Goal: Information Seeking & Learning: Check status

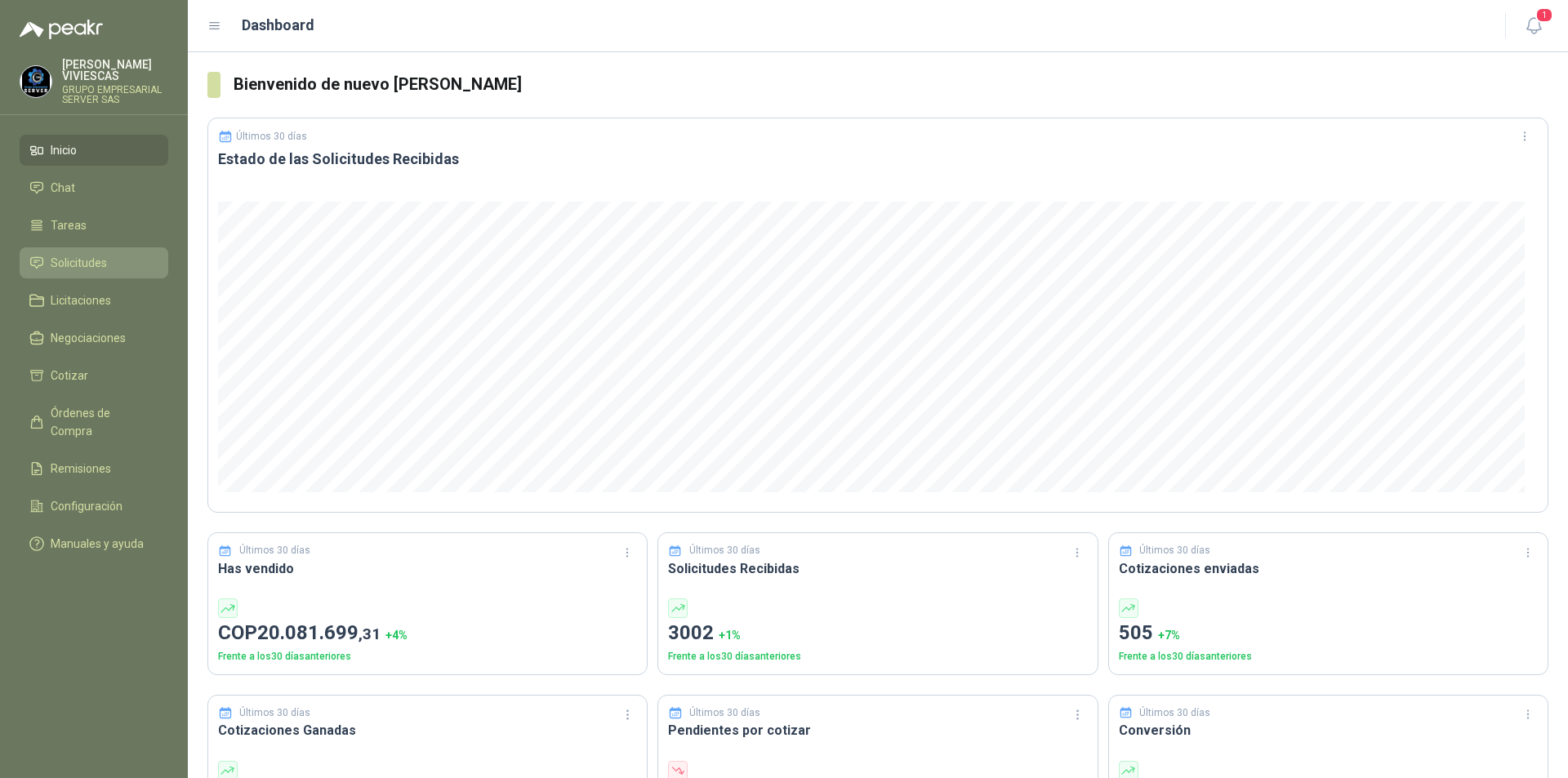
click at [64, 256] on span "Solicitudes" at bounding box center [78, 262] width 56 height 18
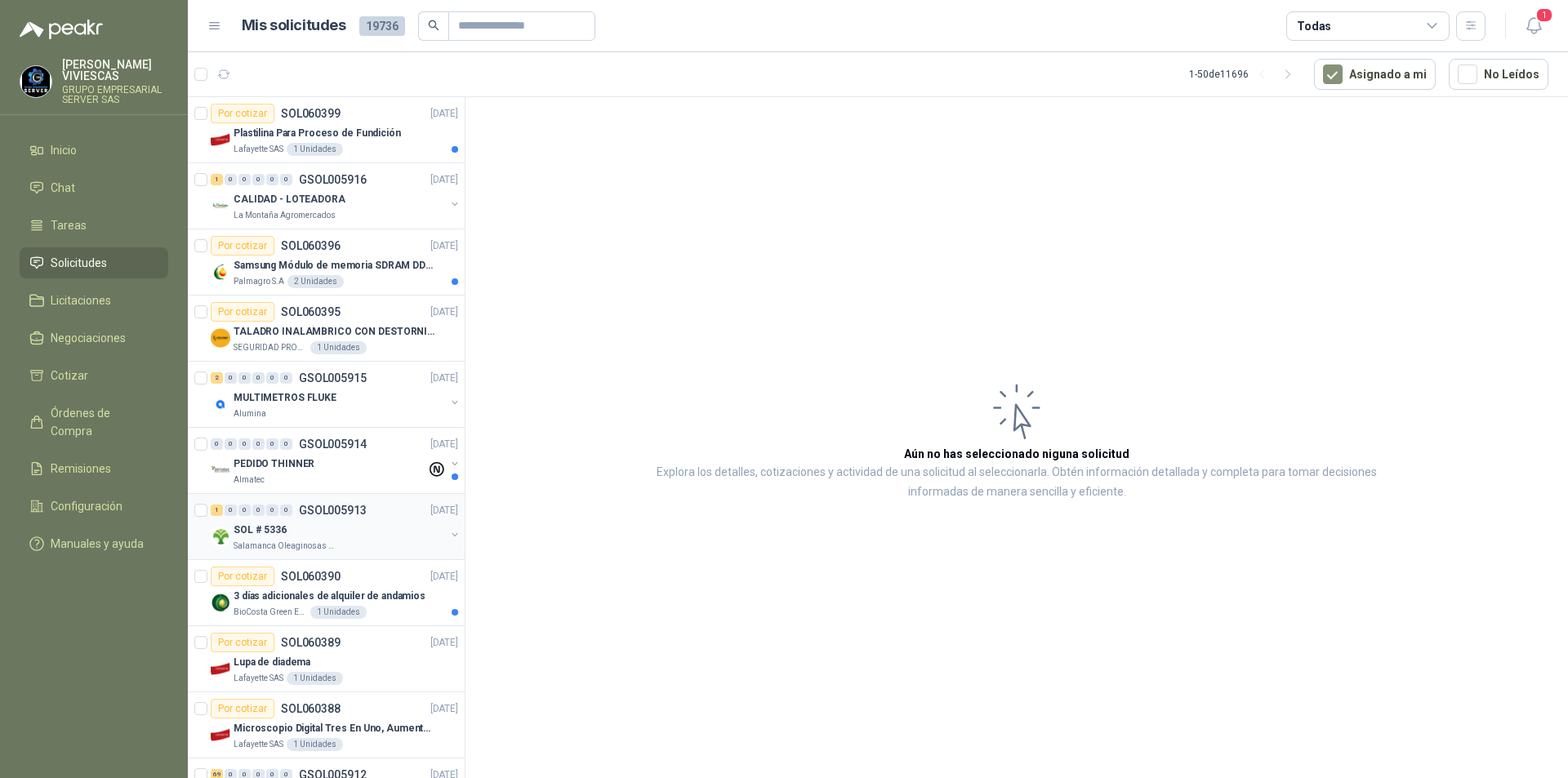
click at [256, 547] on p "Salamanca Oleaginosas SAS" at bounding box center [284, 546] width 103 height 13
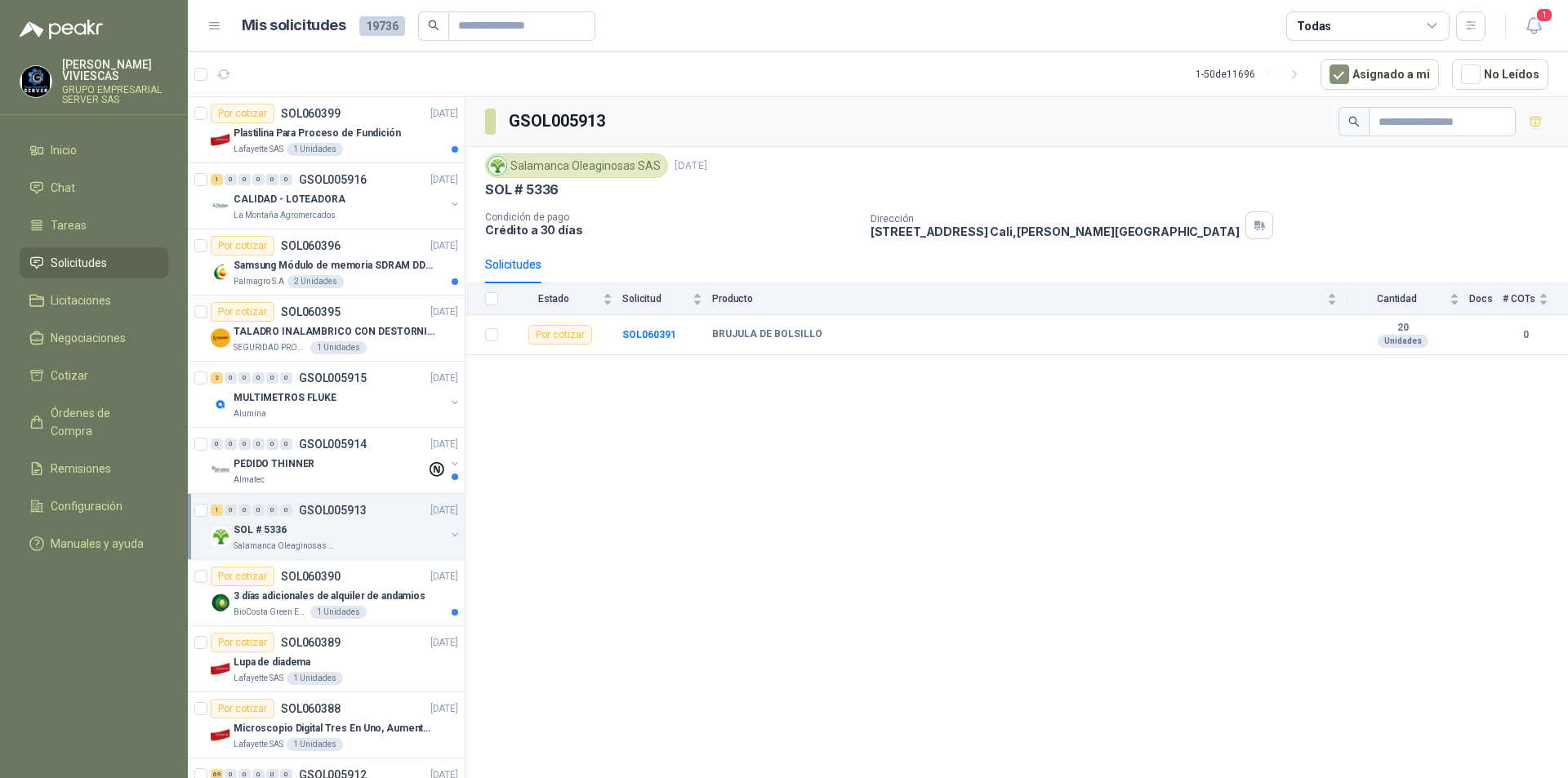
click at [294, 532] on div "SOL # 5336" at bounding box center [339, 529] width 211 height 19
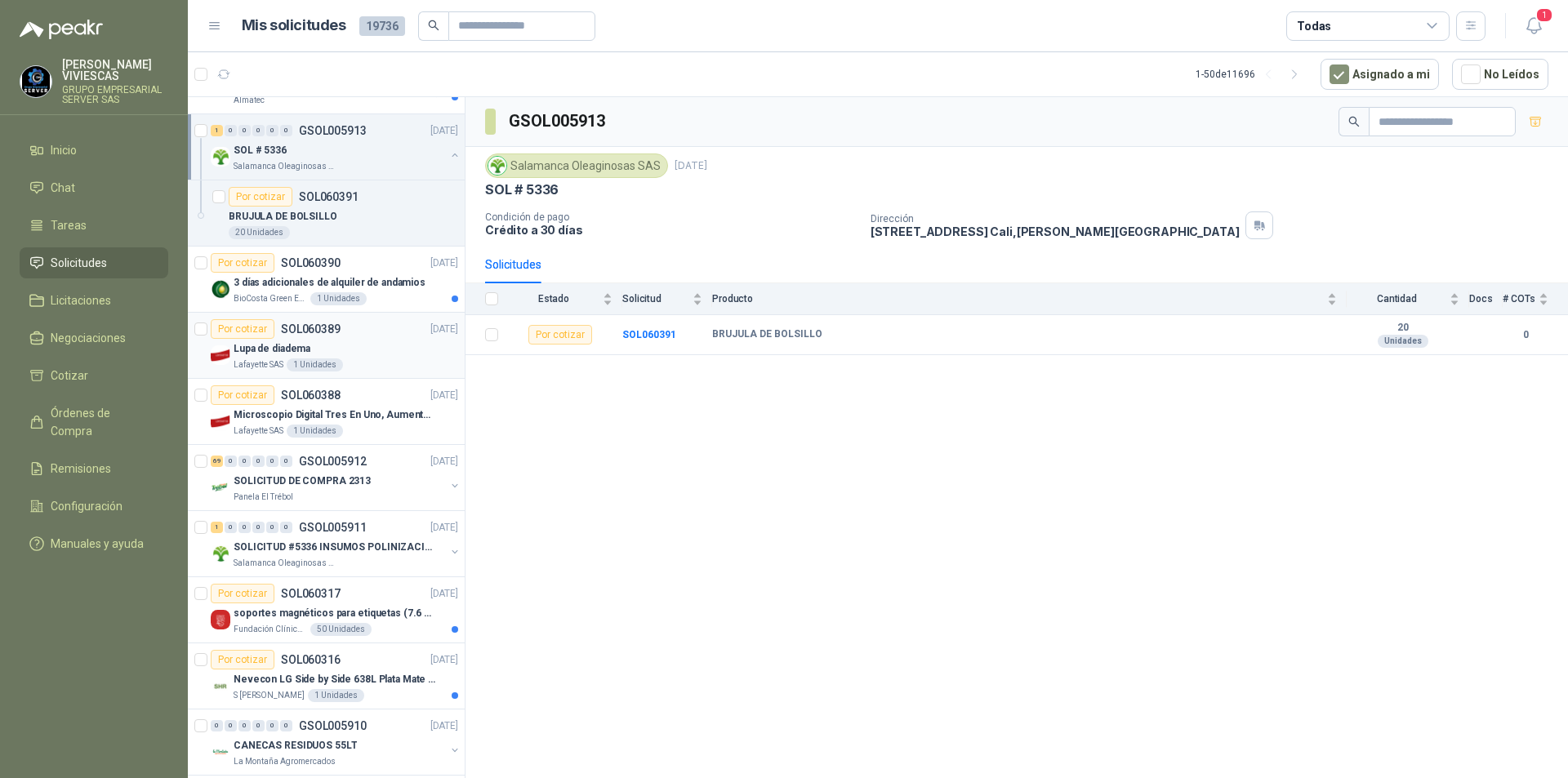
scroll to position [408, 0]
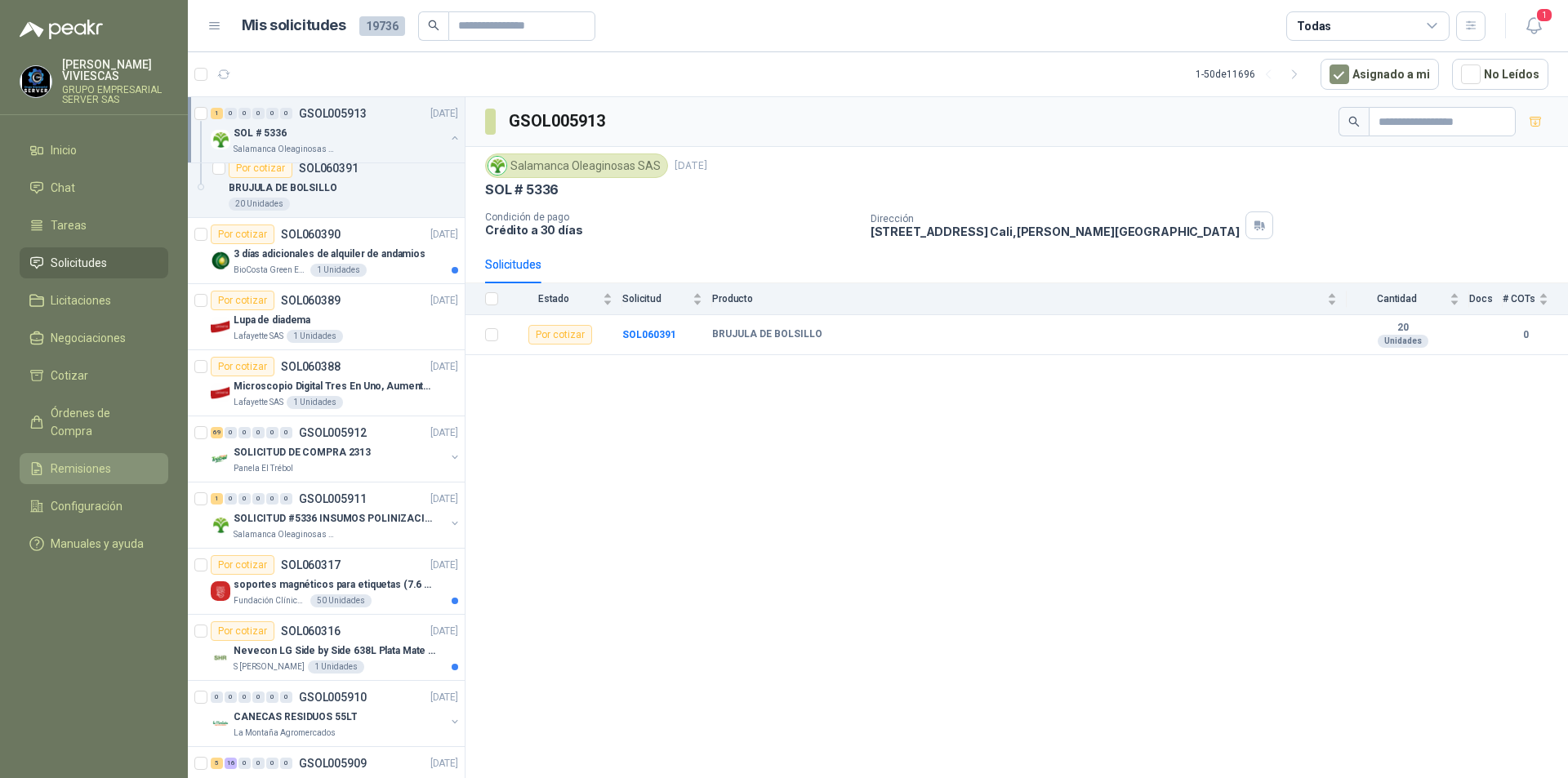
click at [66, 460] on span "Remisiones" at bounding box center [80, 468] width 60 height 18
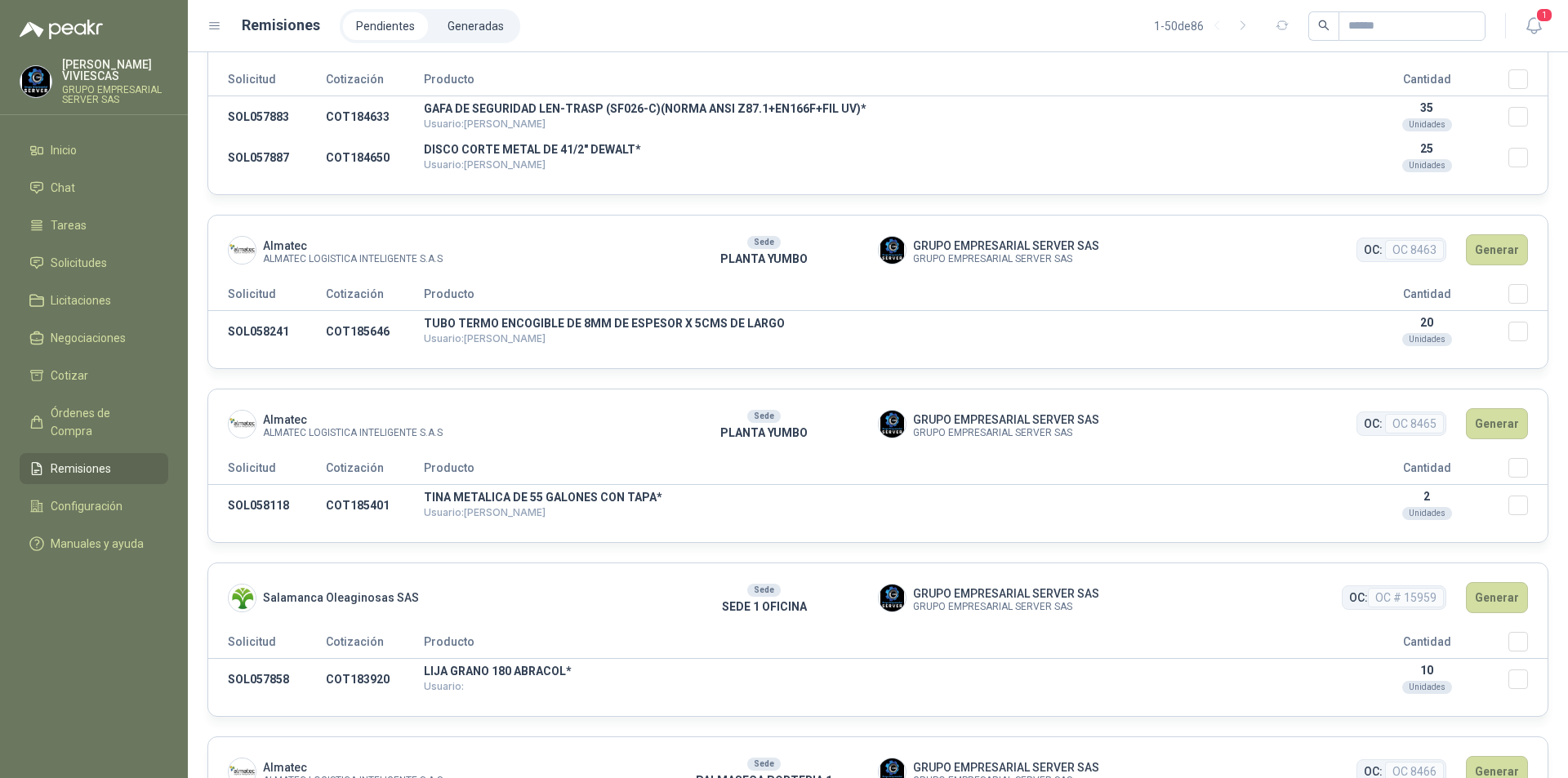
scroll to position [245, 0]
click at [119, 406] on span "Órdenes de Compra" at bounding box center [102, 422] width 103 height 36
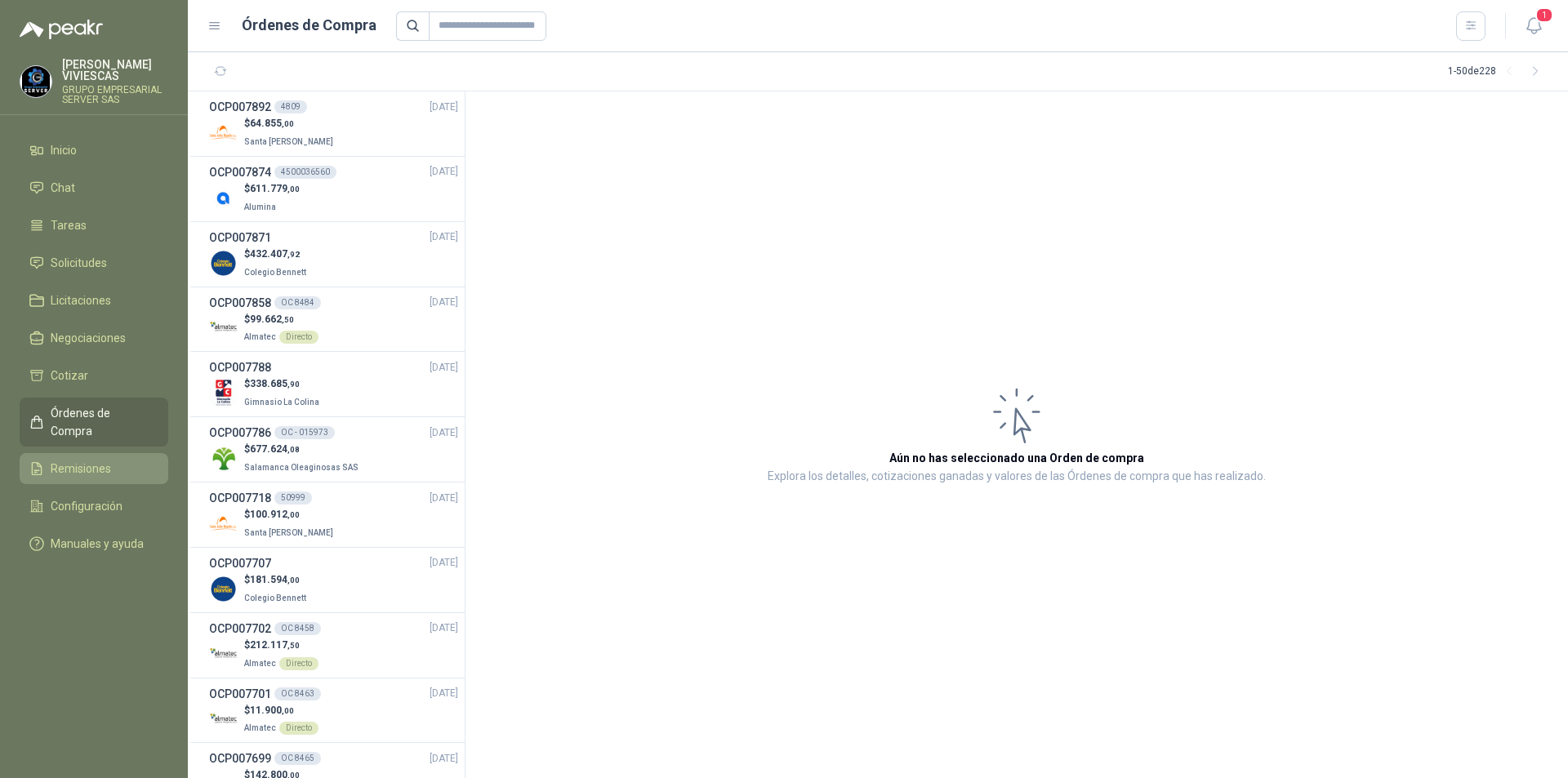
click at [89, 460] on span "Remisiones" at bounding box center [80, 468] width 60 height 18
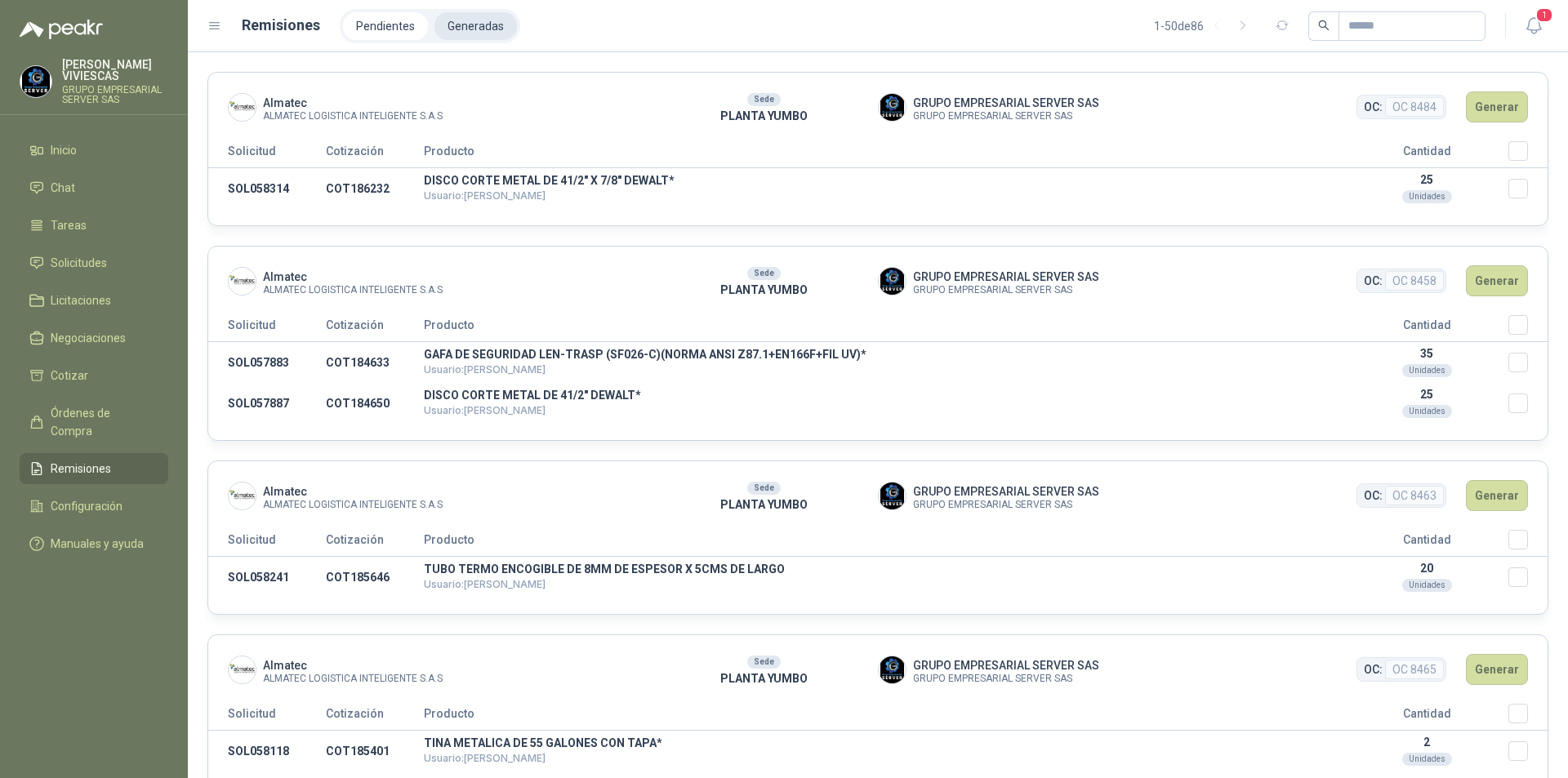
click at [474, 33] on li "Generadas" at bounding box center [476, 26] width 82 height 28
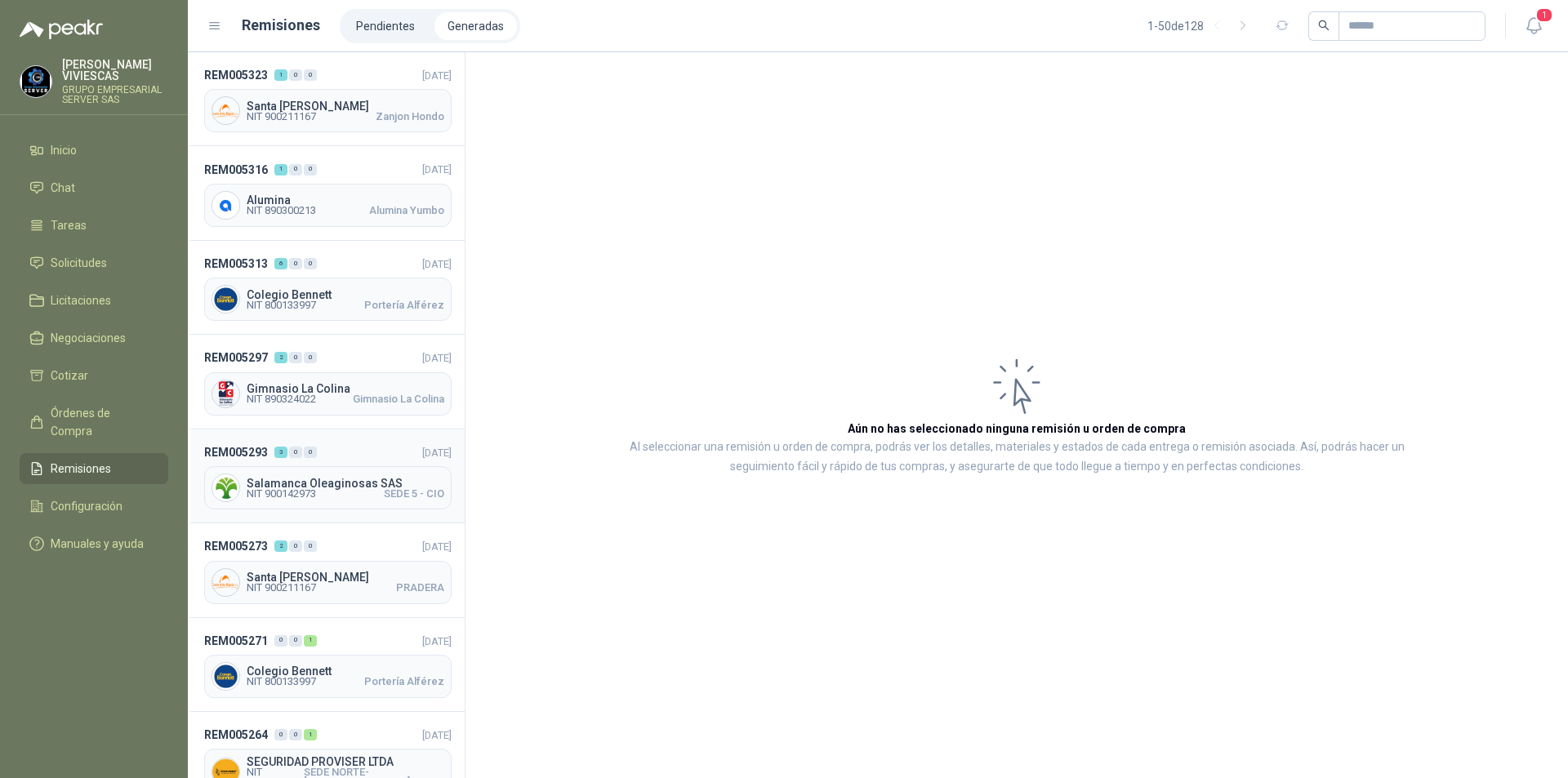
click at [277, 484] on span "Salamanca Oleaginosas SAS" at bounding box center [345, 483] width 198 height 11
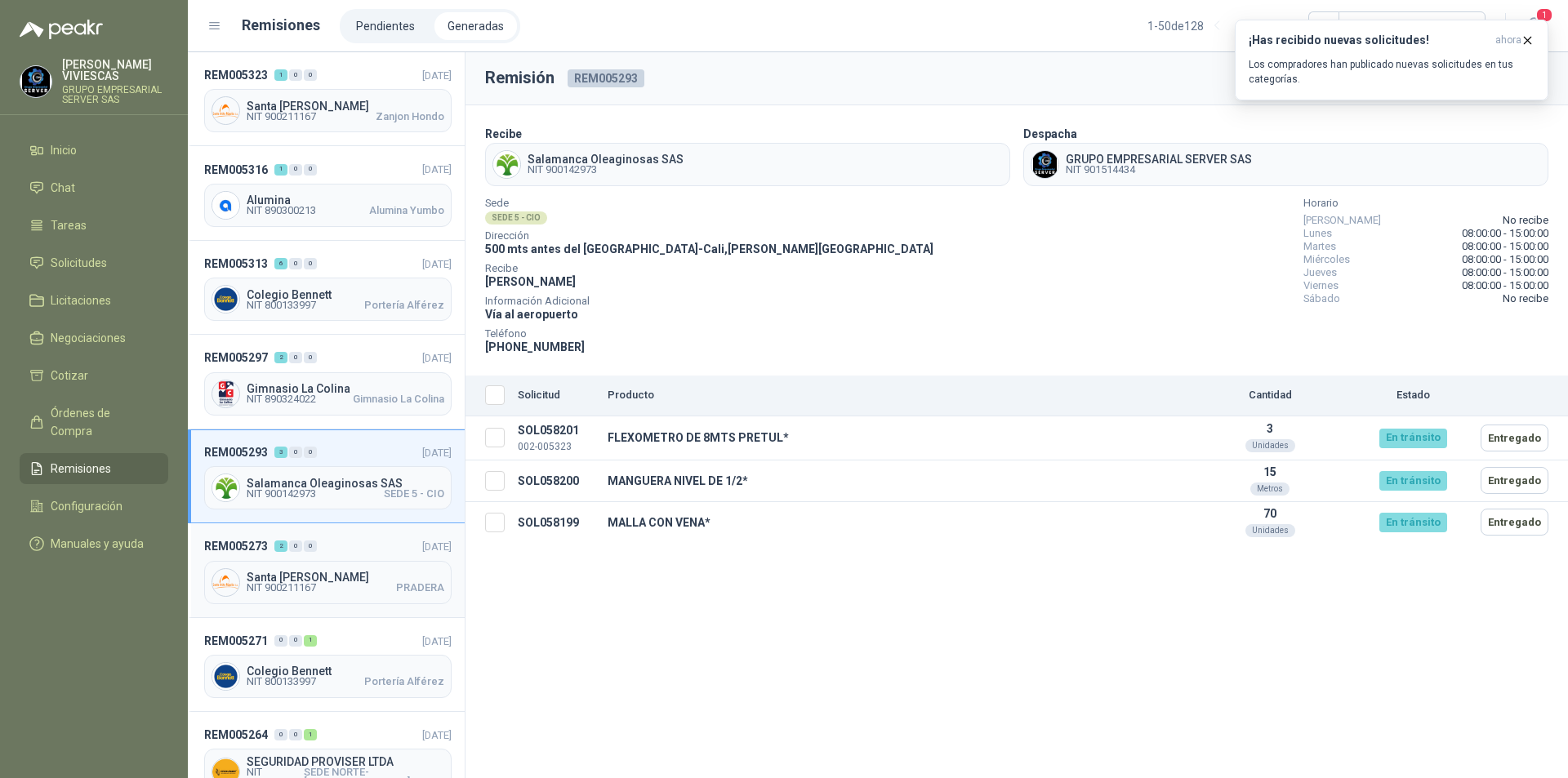
click at [298, 583] on span "NIT 900211167" at bounding box center [281, 588] width 69 height 10
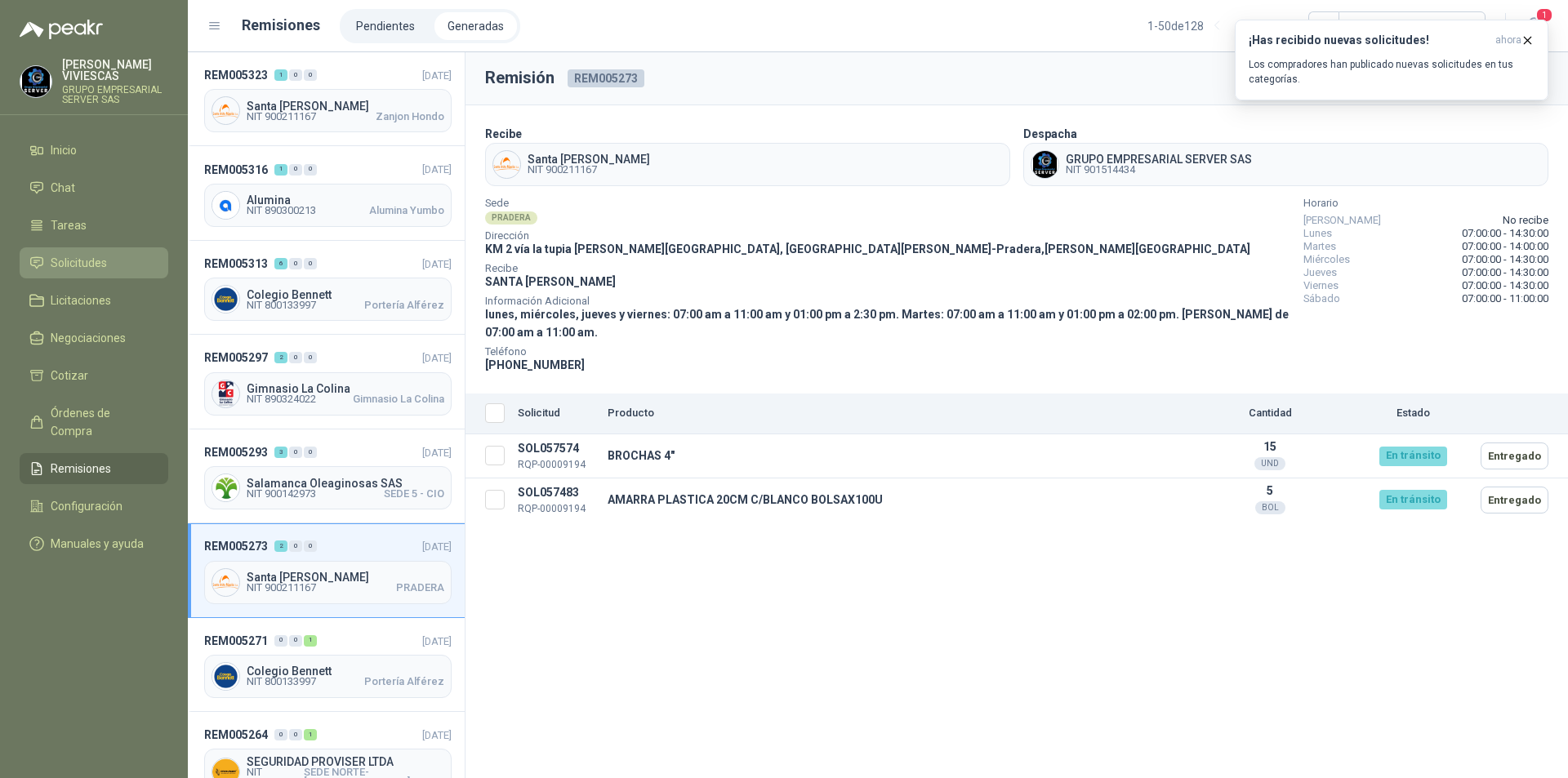
click at [67, 255] on span "Solicitudes" at bounding box center [78, 262] width 56 height 18
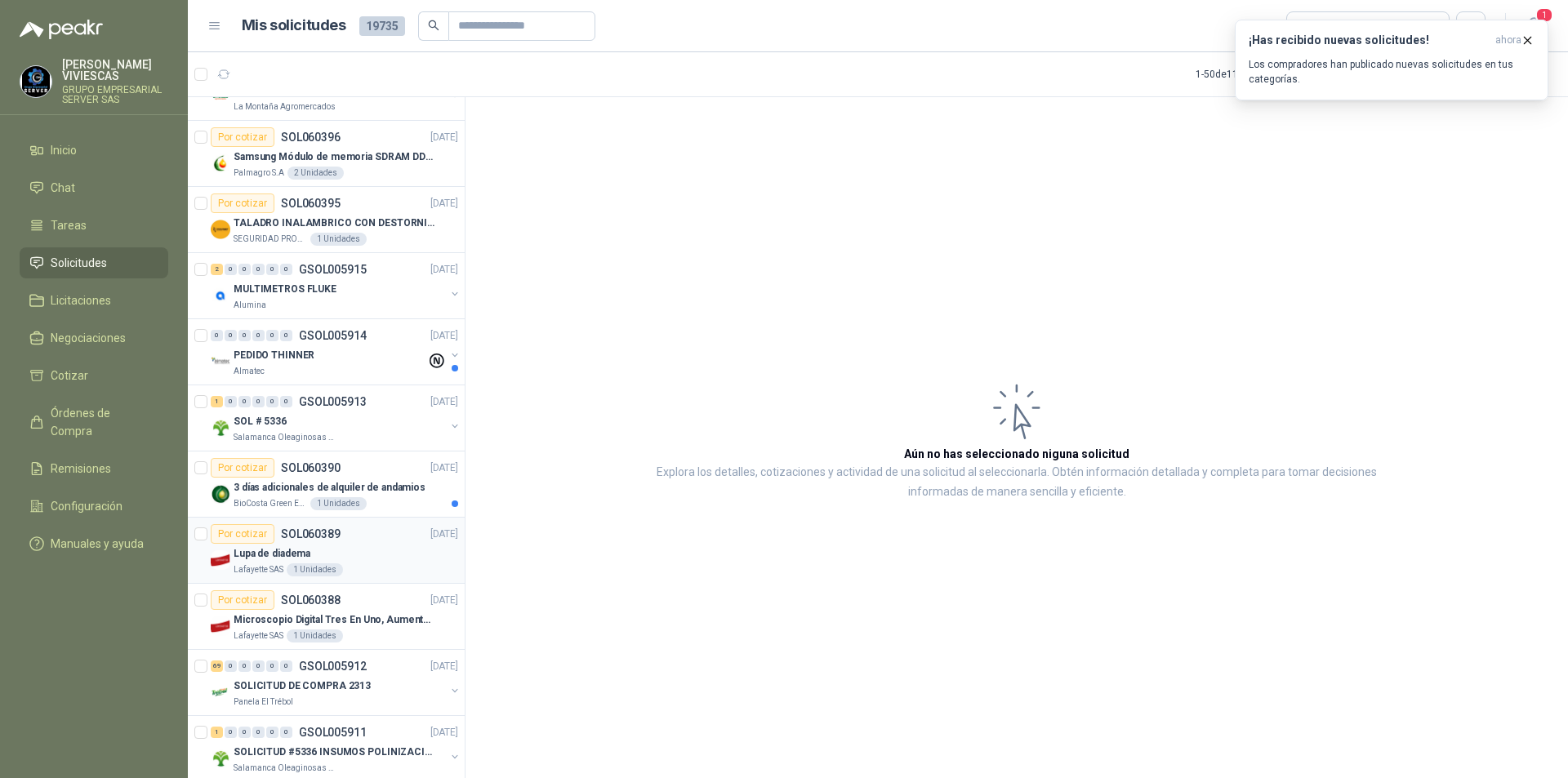
scroll to position [245, 0]
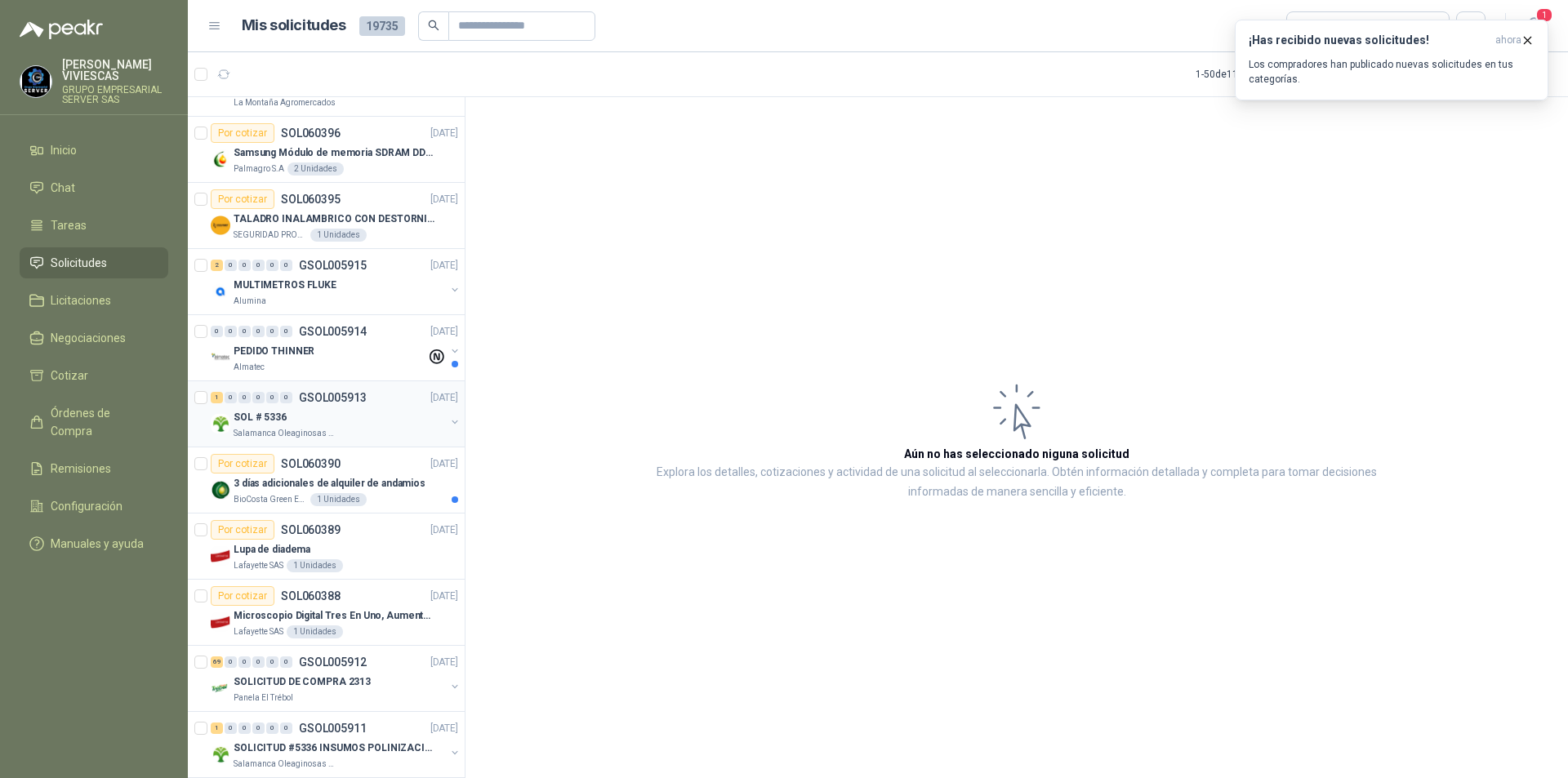
click at [271, 420] on p "SOL # 5336" at bounding box center [259, 417] width 53 height 16
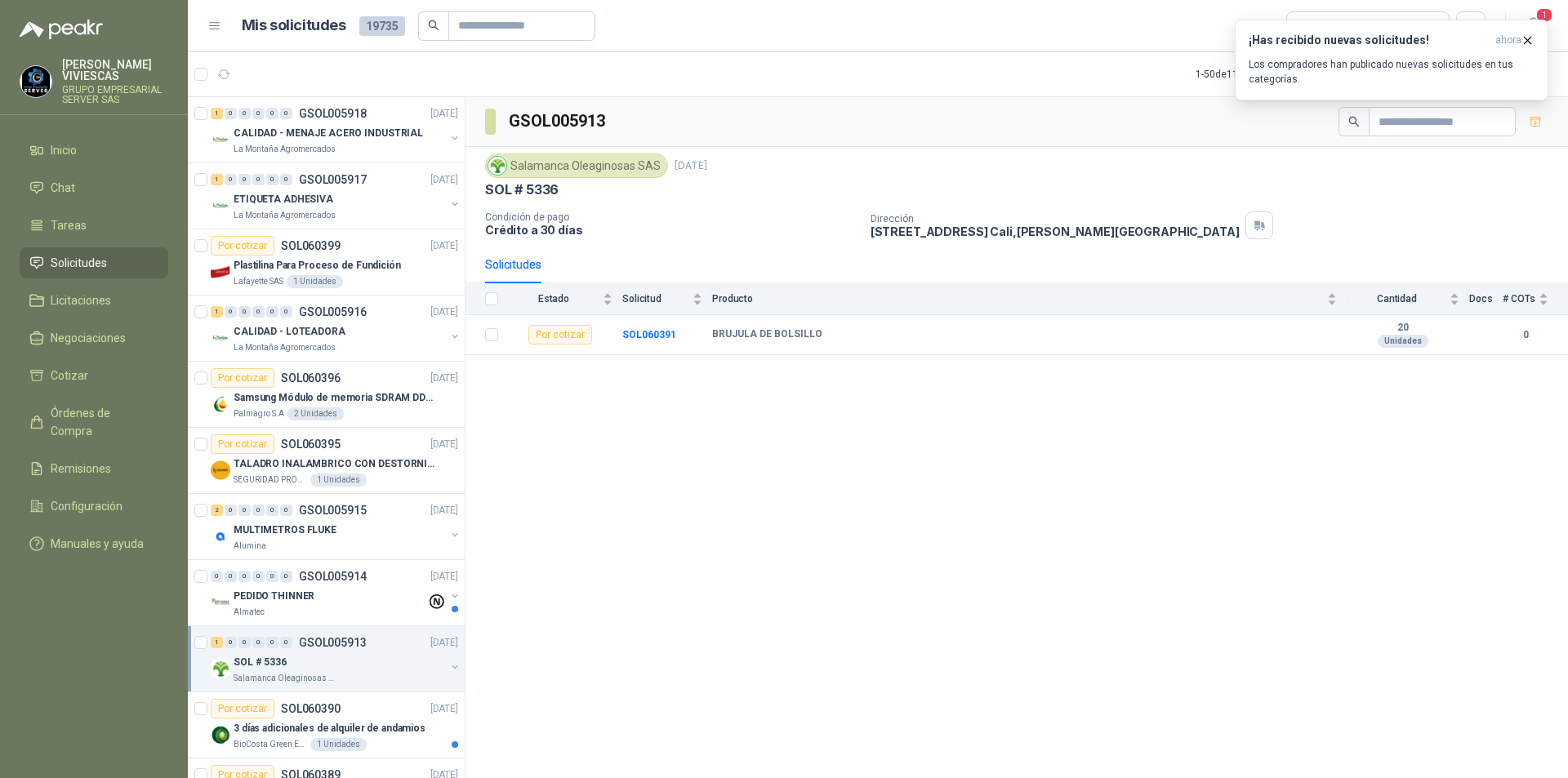
click at [66, 262] on span "Solicitudes" at bounding box center [78, 262] width 56 height 18
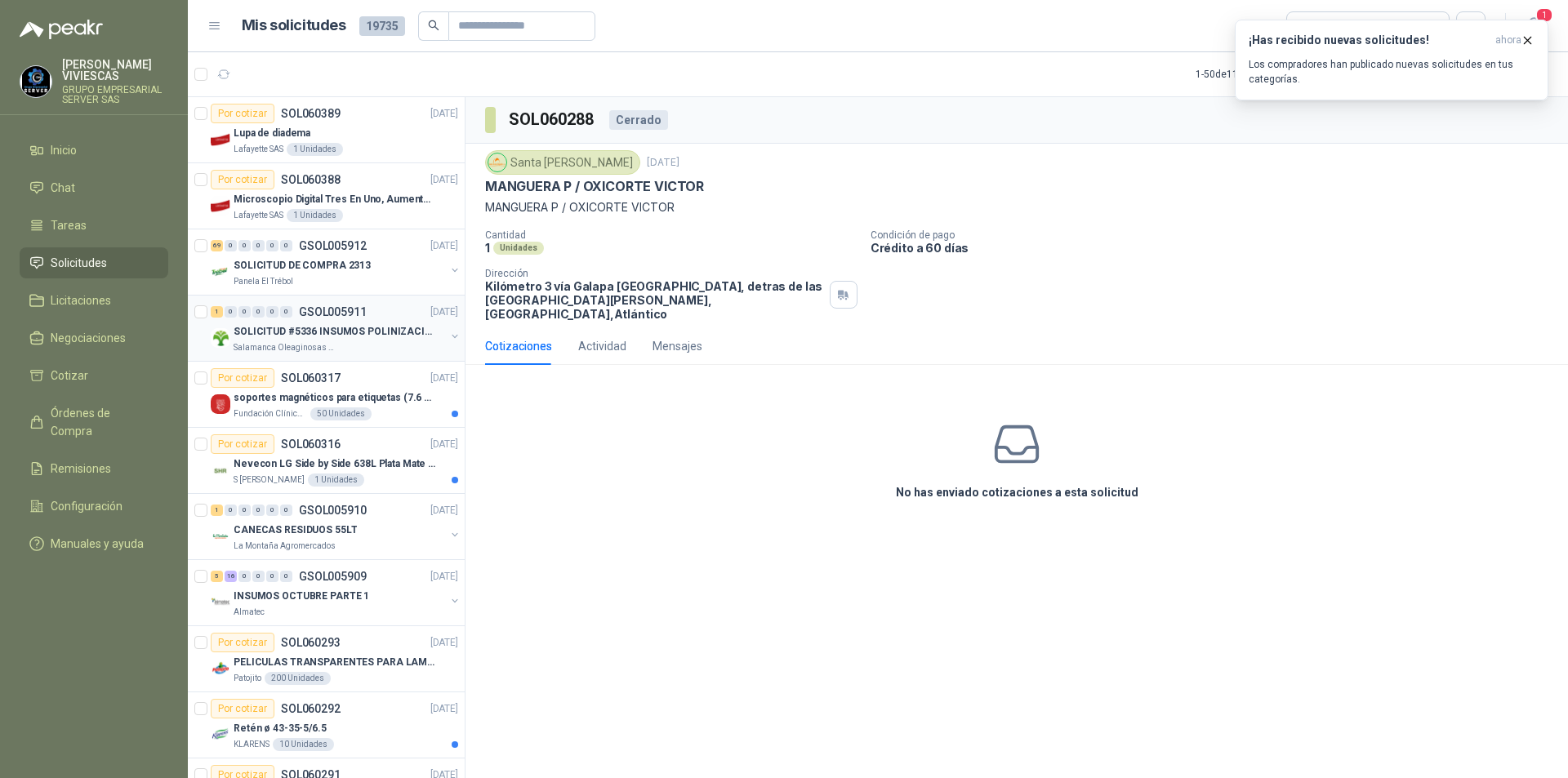
click at [293, 315] on div "1 0 0 0 0 0 GSOL005911" at bounding box center [288, 312] width 156 height 11
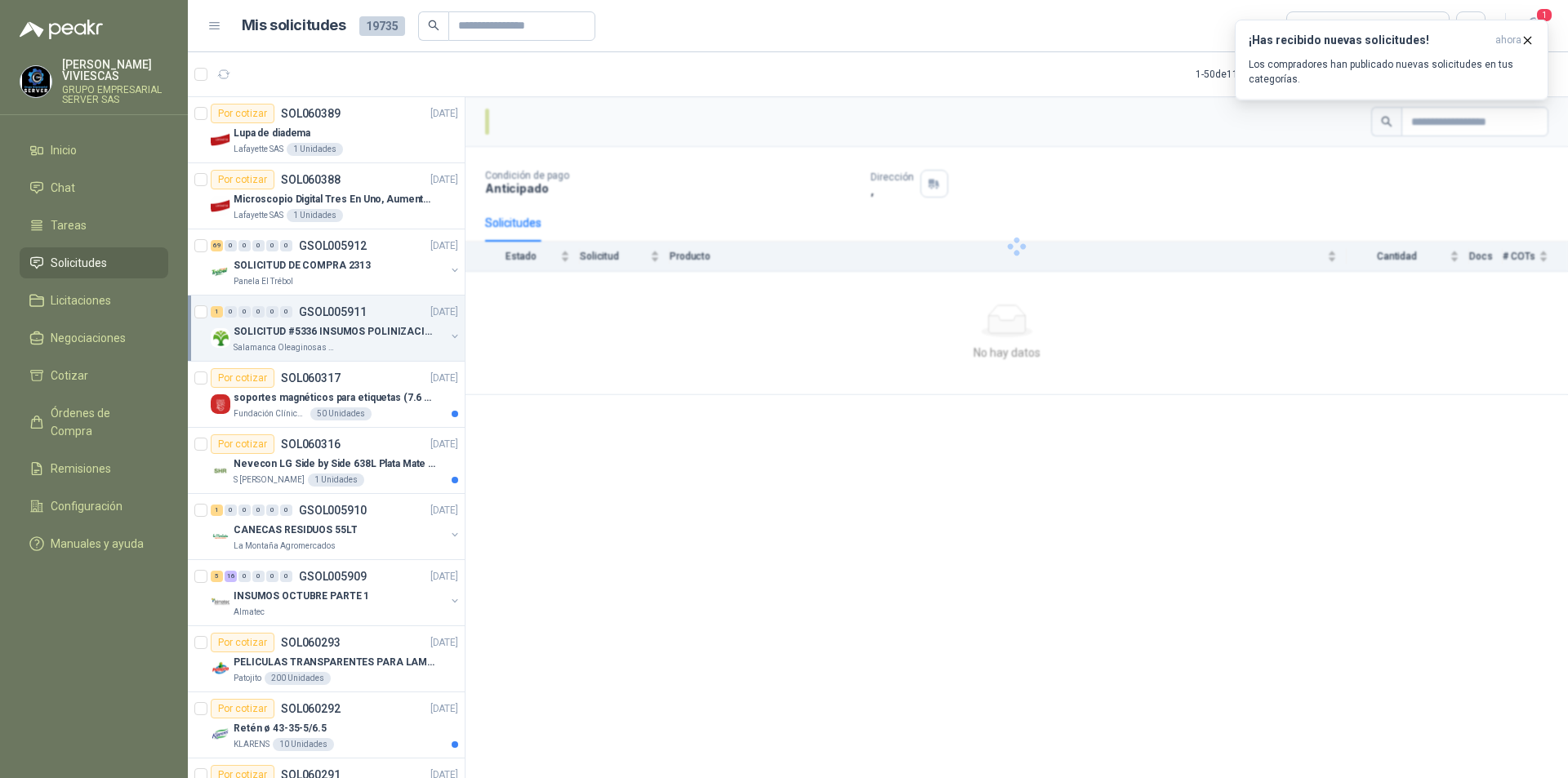
click at [290, 335] on p "SOLICITUD #5336 INSUMOS POLINIZACIÓN" at bounding box center [335, 331] width 203 height 16
